Goal: Transaction & Acquisition: Book appointment/travel/reservation

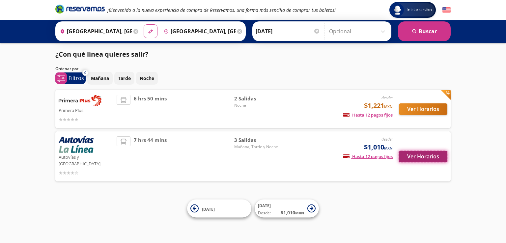
click at [405, 155] on button "Ver Horarios" at bounding box center [423, 157] width 48 height 12
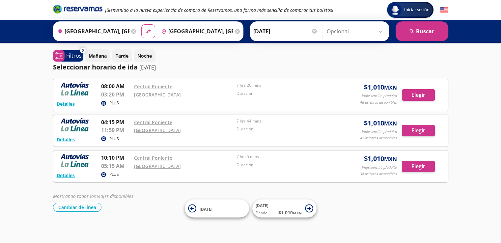
scroll to position [1, 0]
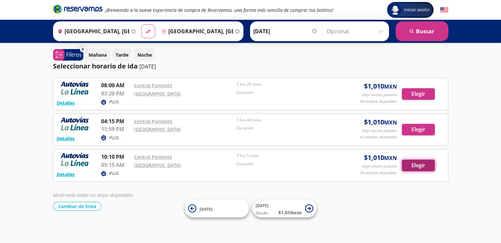
click at [419, 165] on button "Elegir" at bounding box center [418, 166] width 33 height 12
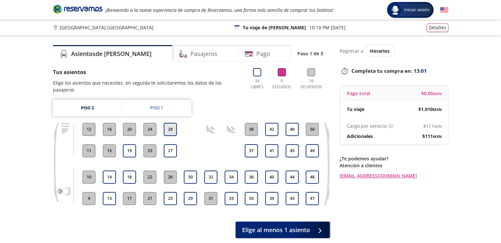
click at [172, 125] on button "28" at bounding box center [170, 129] width 13 height 13
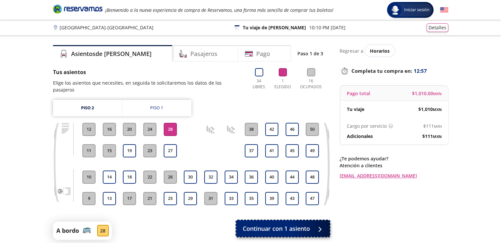
click at [290, 224] on span "Continuar con 1 asiento" at bounding box center [276, 228] width 67 height 9
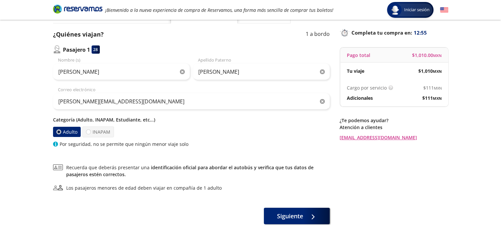
scroll to position [25, 0]
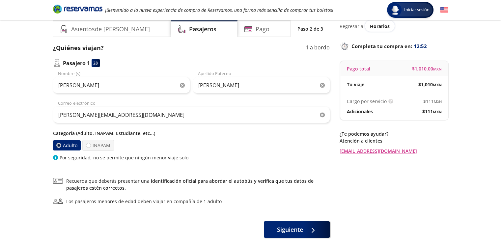
click at [136, 134] on p "Categoría (Adulto, INAPAM, Estudiante, etc...)" at bounding box center [191, 133] width 277 height 7
click at [133, 134] on p "Categoría (Adulto, INAPAM, Estudiante, etc...)" at bounding box center [191, 133] width 277 height 7
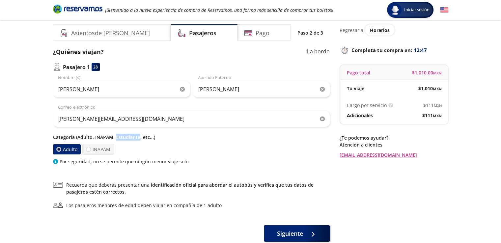
scroll to position [0, 0]
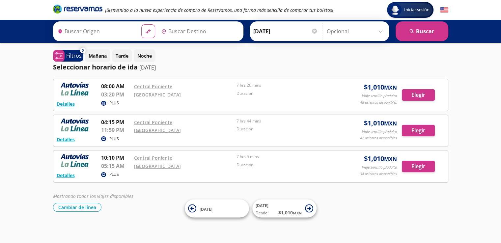
type input "[GEOGRAPHIC_DATA], [GEOGRAPHIC_DATA]"
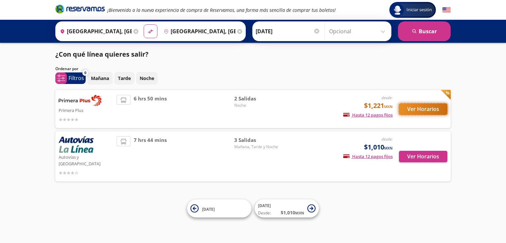
click at [419, 106] on button "Ver Horarios" at bounding box center [423, 109] width 48 height 12
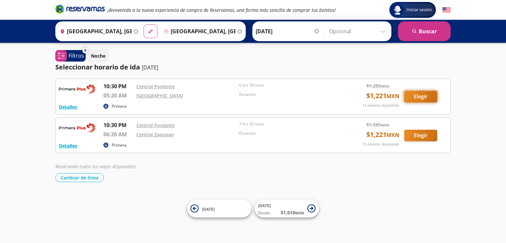
click at [409, 98] on button "Elegir" at bounding box center [420, 97] width 33 height 12
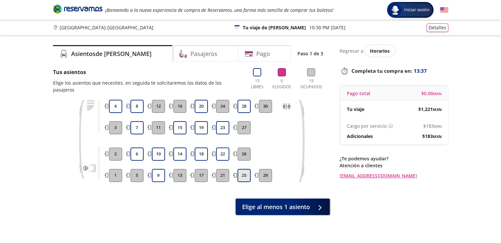
click at [245, 170] on button "25" at bounding box center [244, 175] width 13 height 13
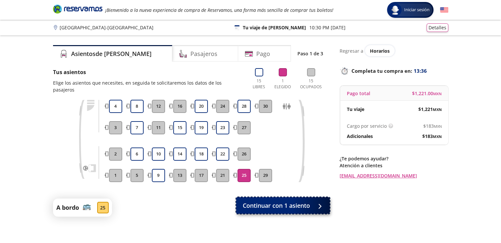
click at [287, 201] on span "Continuar con 1 asiento" at bounding box center [276, 205] width 67 height 9
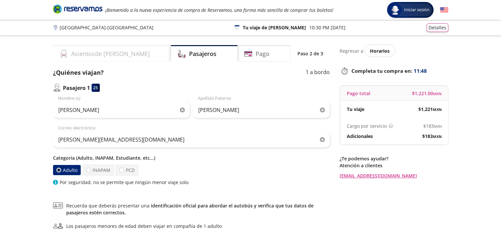
click at [98, 56] on h4 "Asientos de Ida" at bounding box center [110, 53] width 79 height 9
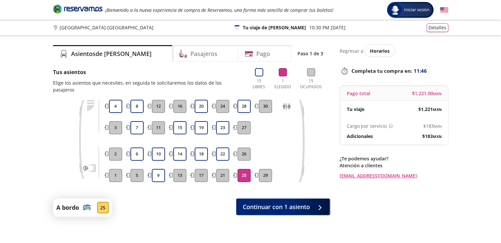
click at [260, 30] on p "Tu viaje de [PERSON_NAME]" at bounding box center [274, 27] width 63 height 7
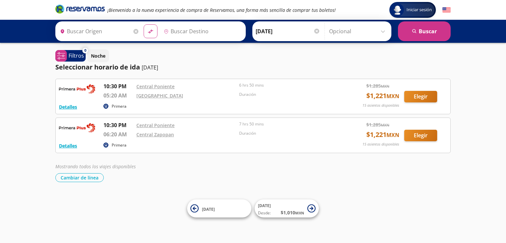
type input "[GEOGRAPHIC_DATA], [GEOGRAPHIC_DATA]"
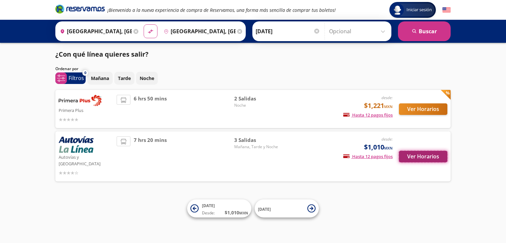
click at [426, 153] on button "Ver Horarios" at bounding box center [423, 157] width 48 height 12
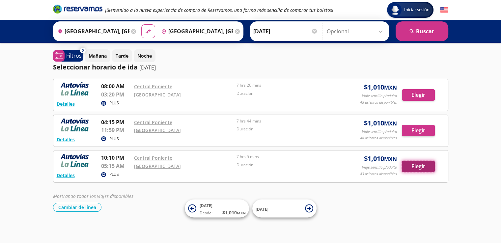
click at [411, 167] on button "Elegir" at bounding box center [418, 167] width 33 height 12
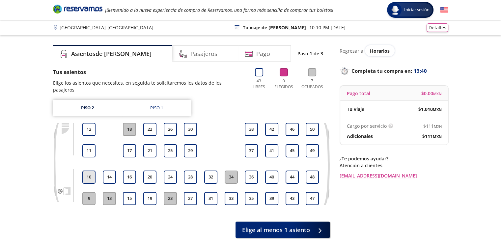
click at [92, 172] on button "10" at bounding box center [88, 177] width 13 height 13
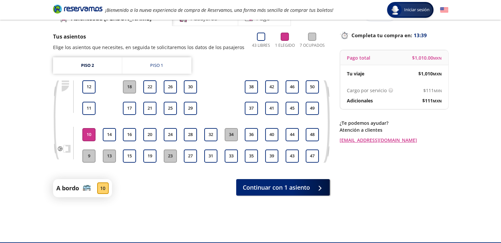
scroll to position [38, 0]
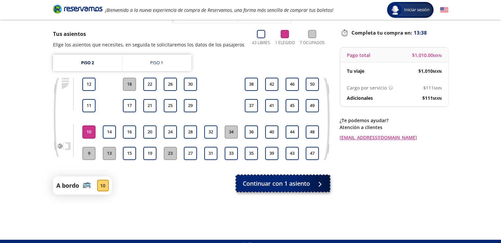
click at [274, 185] on span "Continuar con 1 asiento" at bounding box center [276, 183] width 67 height 9
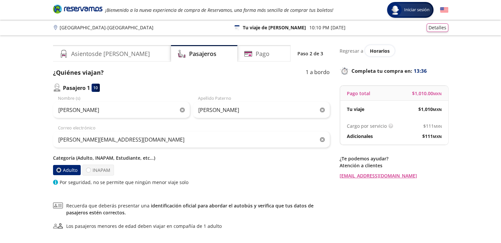
scroll to position [49, 0]
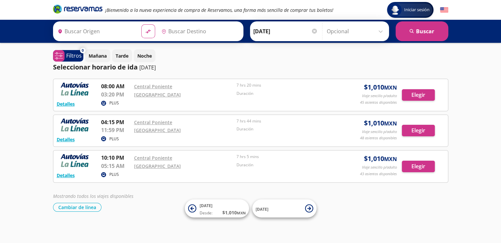
type input "[GEOGRAPHIC_DATA], [GEOGRAPHIC_DATA]"
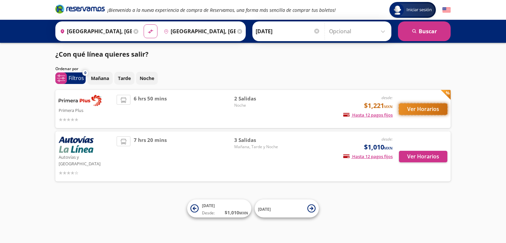
click at [422, 108] on button "Ver Horarios" at bounding box center [423, 109] width 48 height 12
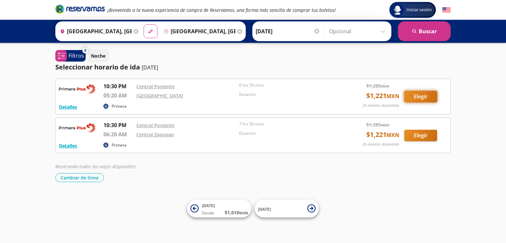
click at [422, 100] on button "Elegir" at bounding box center [420, 97] width 33 height 12
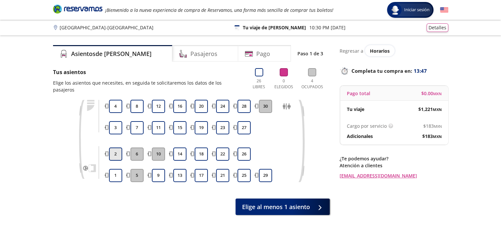
click at [119, 148] on button "2" at bounding box center [115, 154] width 13 height 13
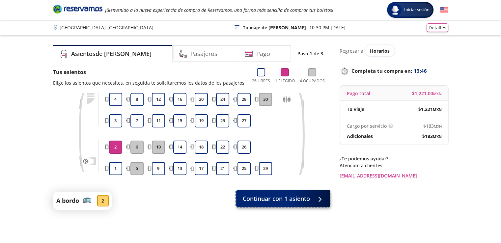
click at [260, 205] on button "Continuar con 1 asiento" at bounding box center [283, 198] width 94 height 16
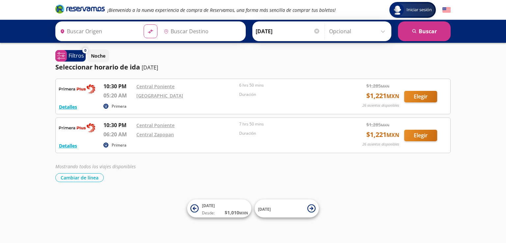
type input "[GEOGRAPHIC_DATA], [GEOGRAPHIC_DATA]"
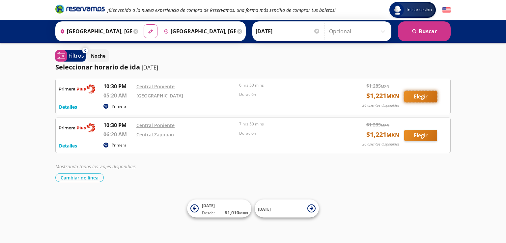
click at [412, 100] on button "Elegir" at bounding box center [420, 97] width 33 height 12
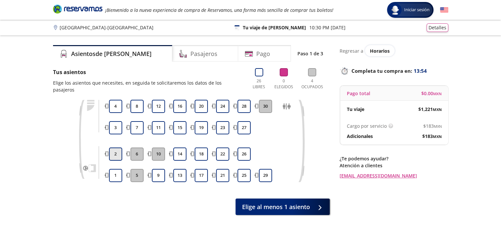
click at [118, 148] on button "2" at bounding box center [115, 154] width 13 height 13
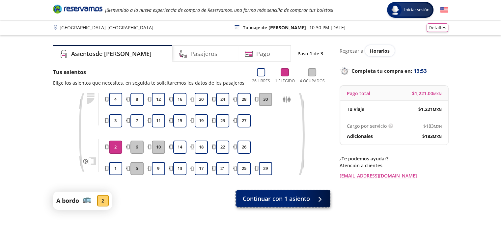
click at [243, 194] on button "Continuar con 1 asiento" at bounding box center [283, 198] width 94 height 16
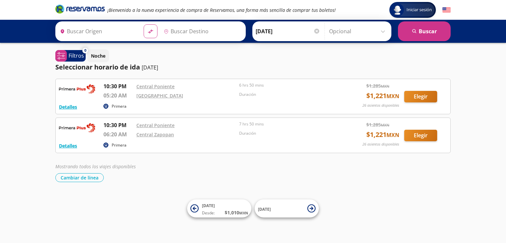
type input "[GEOGRAPHIC_DATA], [GEOGRAPHIC_DATA]"
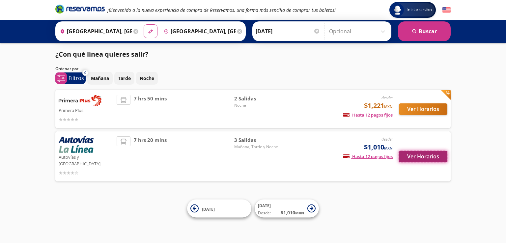
click at [421, 154] on button "Ver Horarios" at bounding box center [423, 157] width 48 height 12
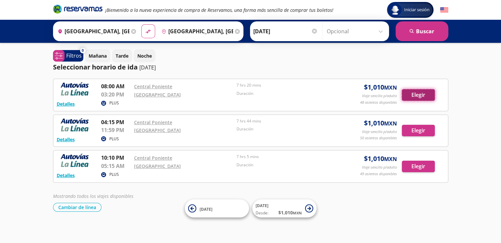
click at [423, 94] on button "Elegir" at bounding box center [418, 95] width 33 height 12
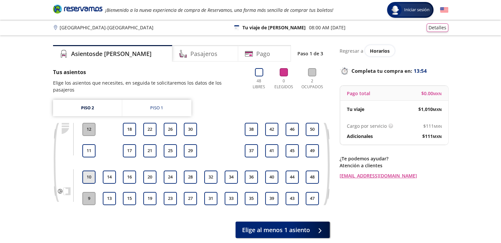
click at [92, 171] on button "10" at bounding box center [88, 177] width 13 height 13
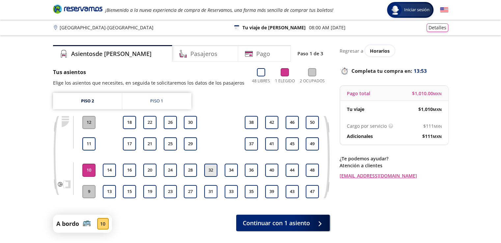
scroll to position [51, 0]
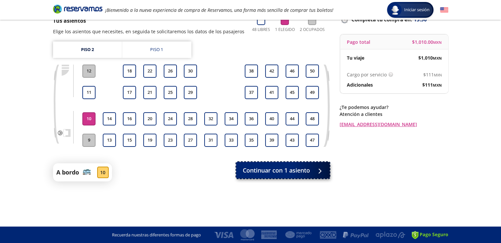
click at [291, 167] on span "Continuar con 1 asiento" at bounding box center [276, 170] width 67 height 9
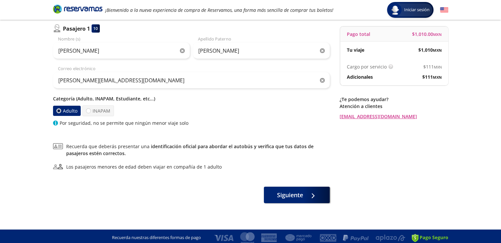
scroll to position [59, 0]
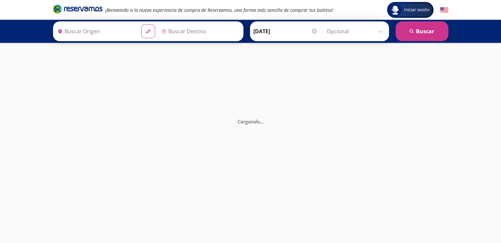
type input "[GEOGRAPHIC_DATA], [GEOGRAPHIC_DATA]"
